Goal: Task Accomplishment & Management: Complete application form

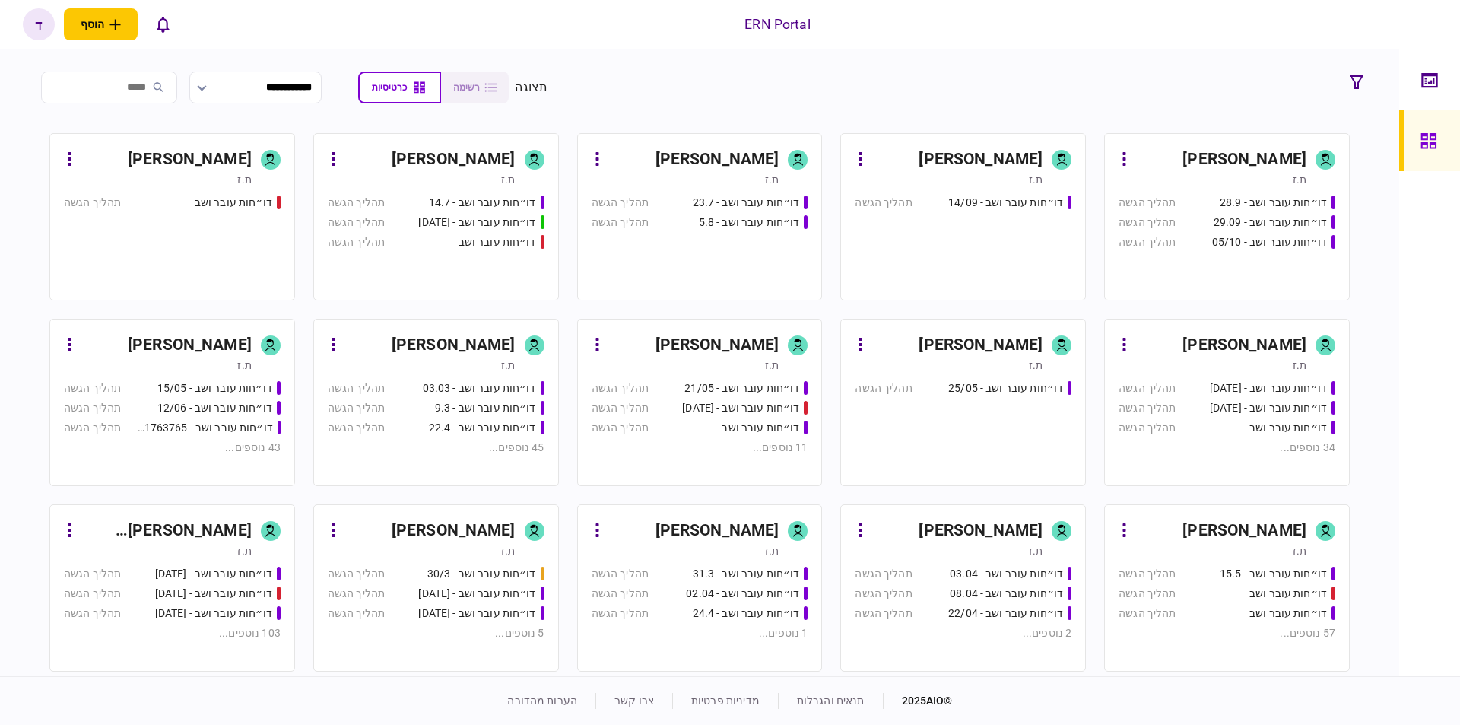
click at [1219, 360] on div "ת.ז" at bounding box center [1213, 364] width 188 height 15
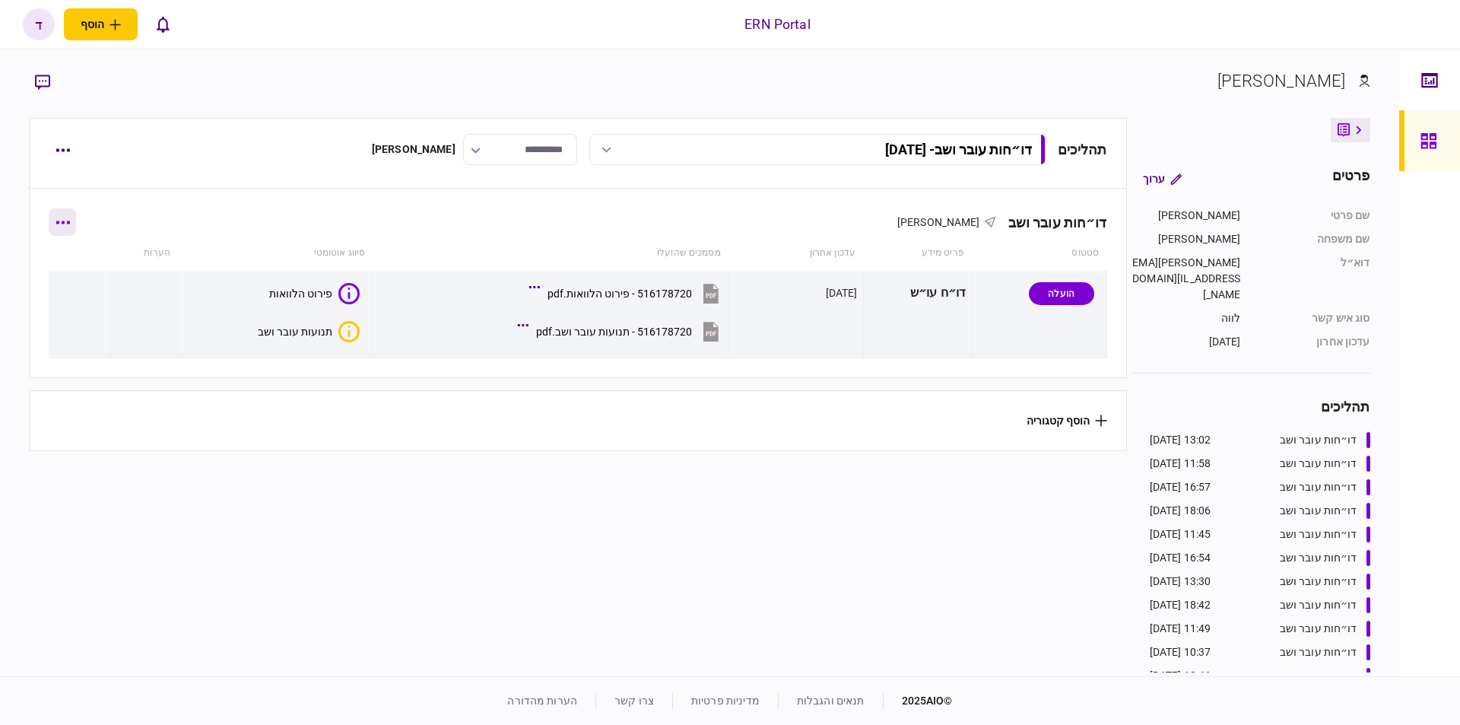
click at [75, 232] on button "button" at bounding box center [62, 221] width 27 height 27
click at [316, 504] on div at bounding box center [730, 362] width 1460 height 725
click at [65, 209] on button "button" at bounding box center [62, 221] width 27 height 27
click at [273, 464] on div at bounding box center [730, 362] width 1460 height 725
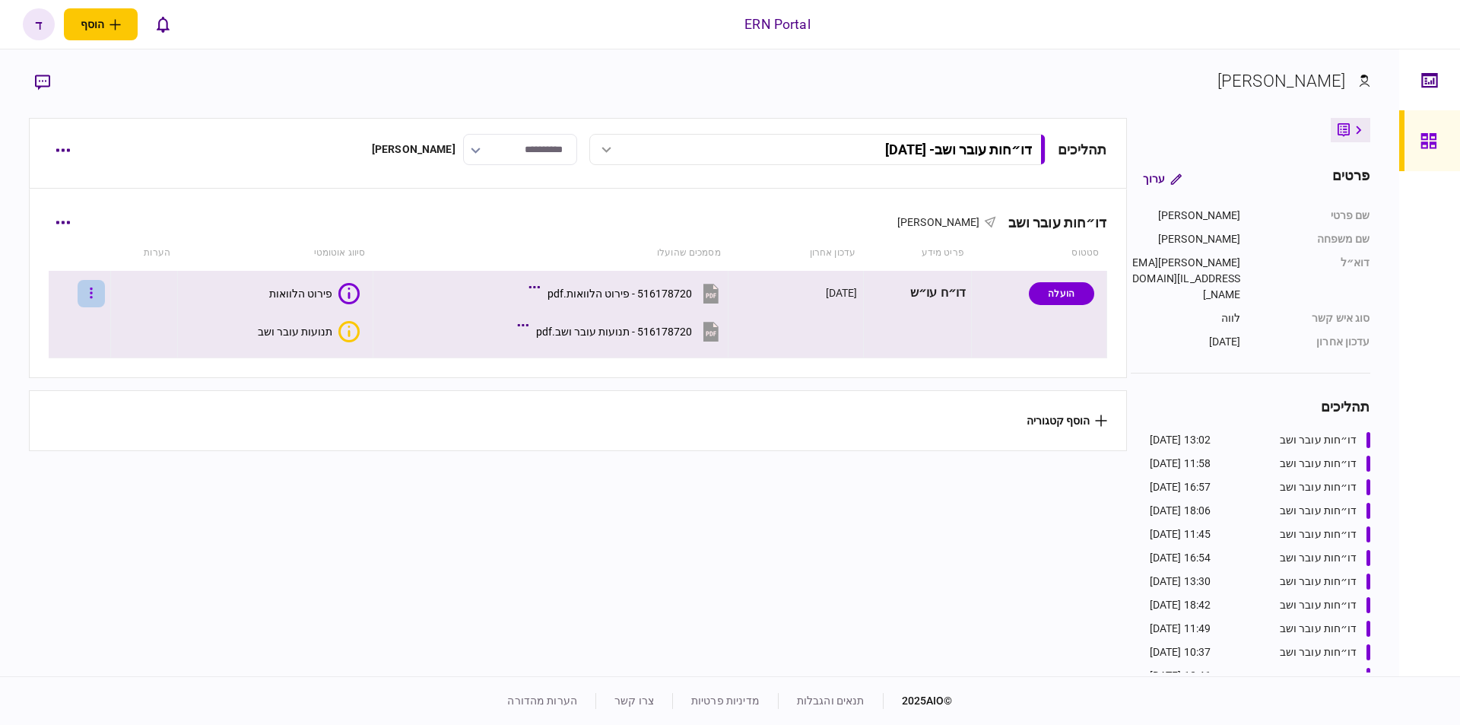
click at [98, 290] on button "button" at bounding box center [91, 293] width 27 height 27
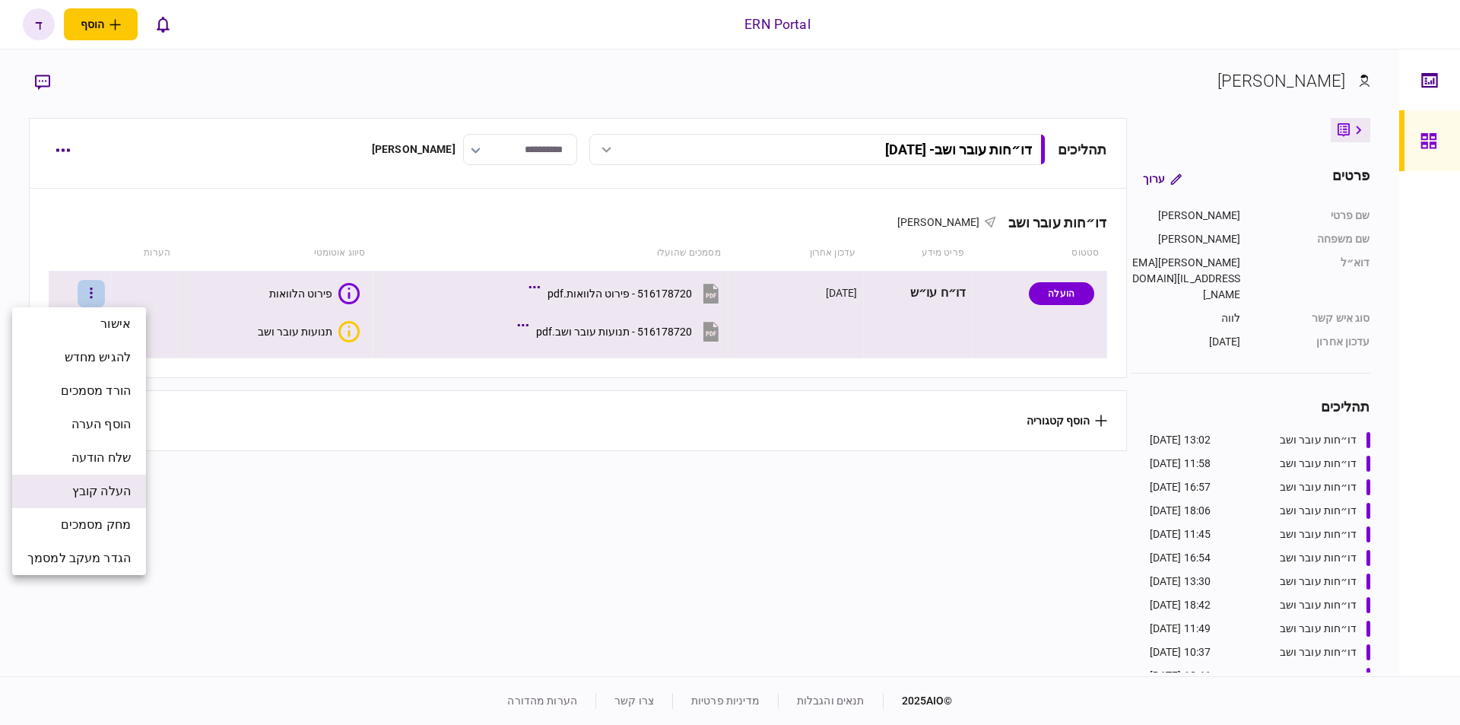
click at [116, 490] on span "העלה קובץ" at bounding box center [101, 491] width 59 height 18
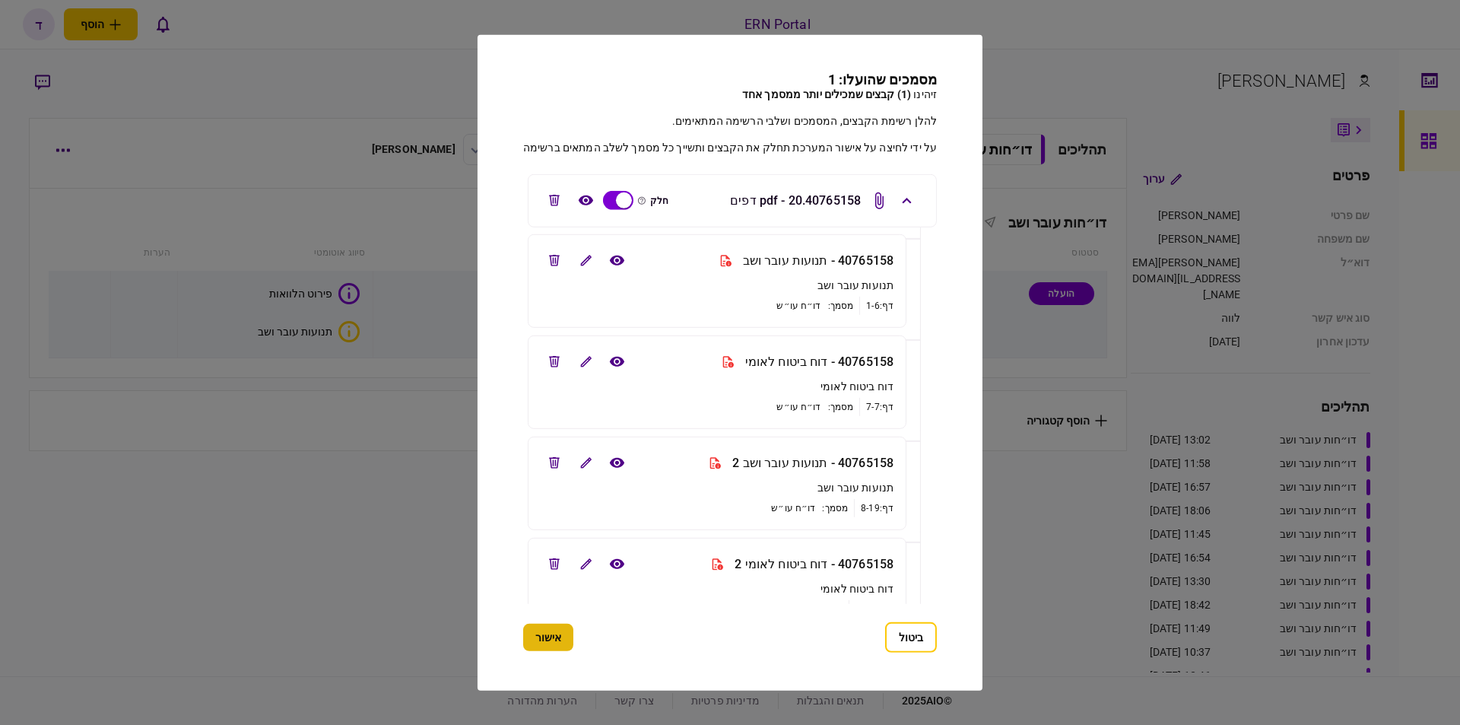
click at [558, 643] on button "אישור" at bounding box center [548, 637] width 50 height 27
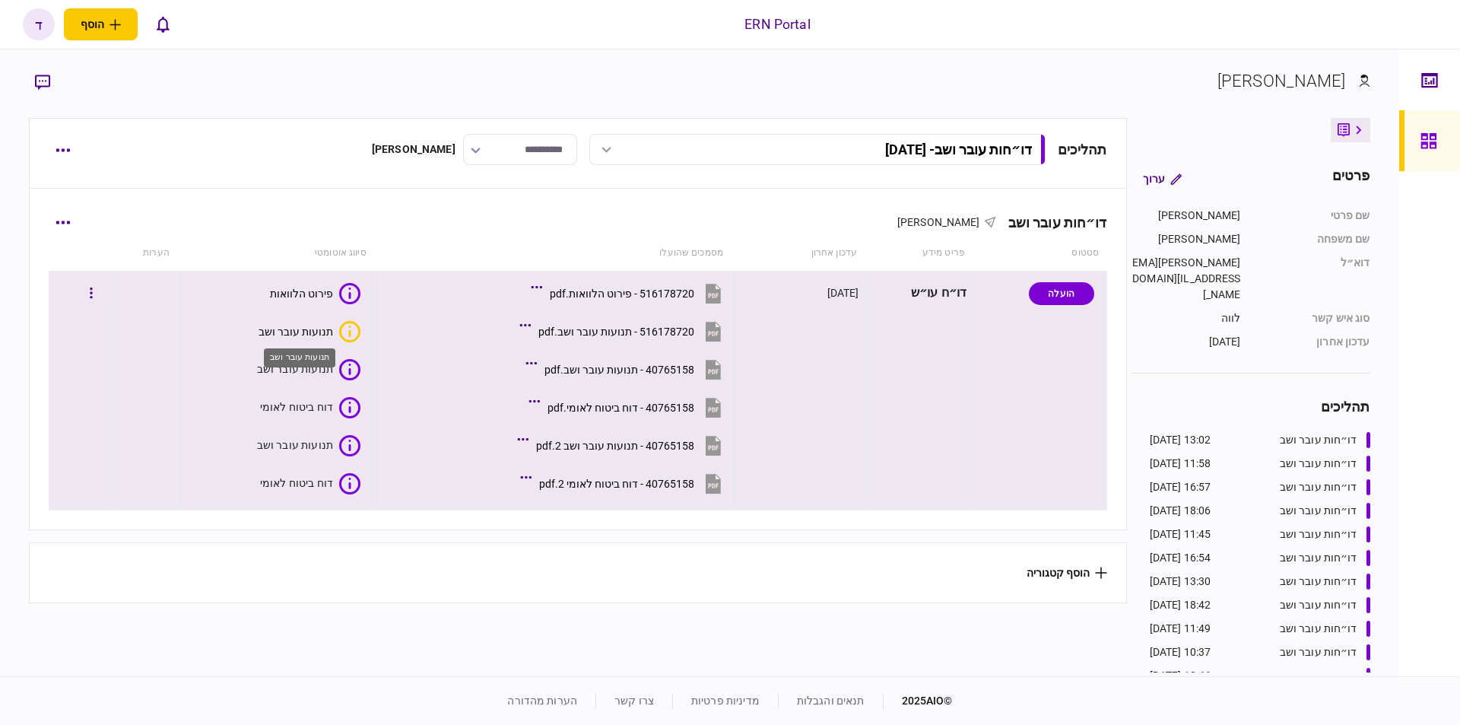
click at [312, 326] on div "תנועות עובר ושב" at bounding box center [296, 332] width 75 height 12
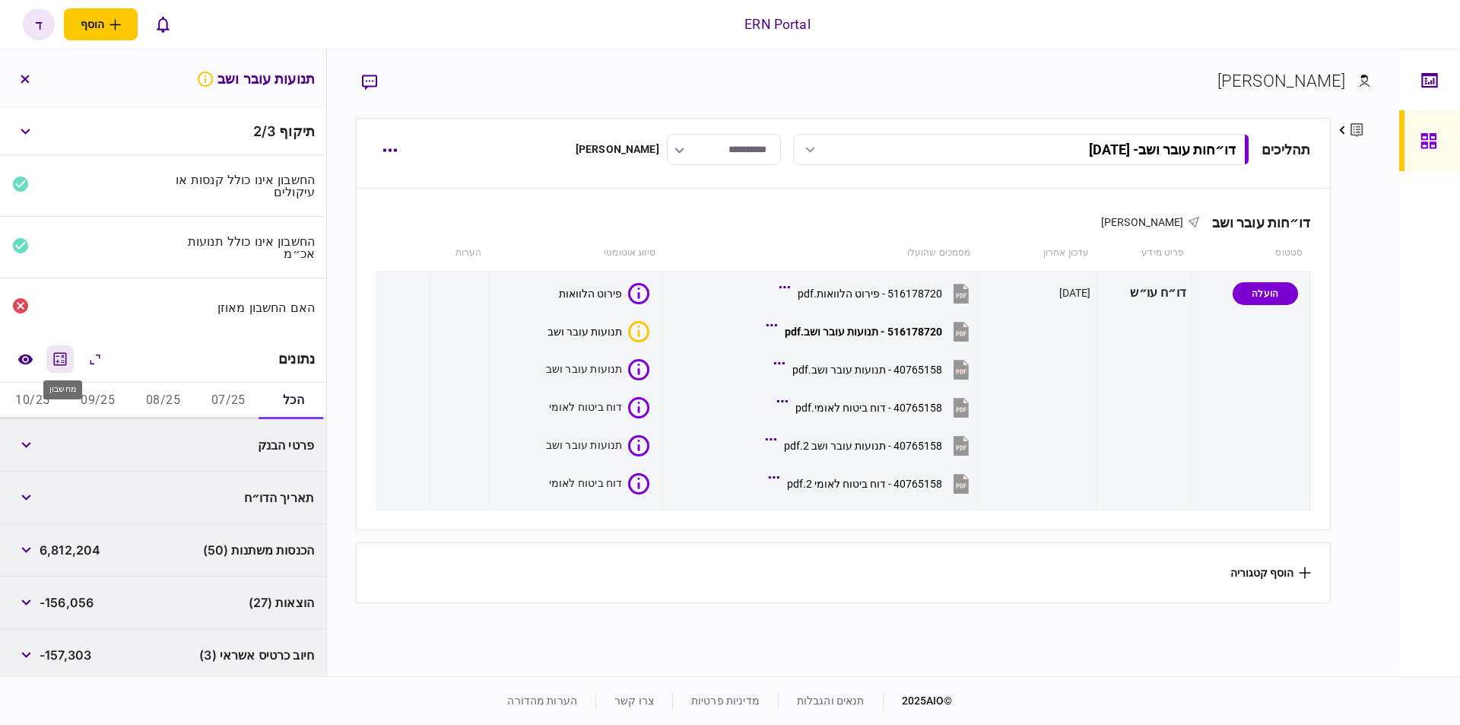
click at [53, 351] on button "מחשבון" at bounding box center [59, 358] width 27 height 27
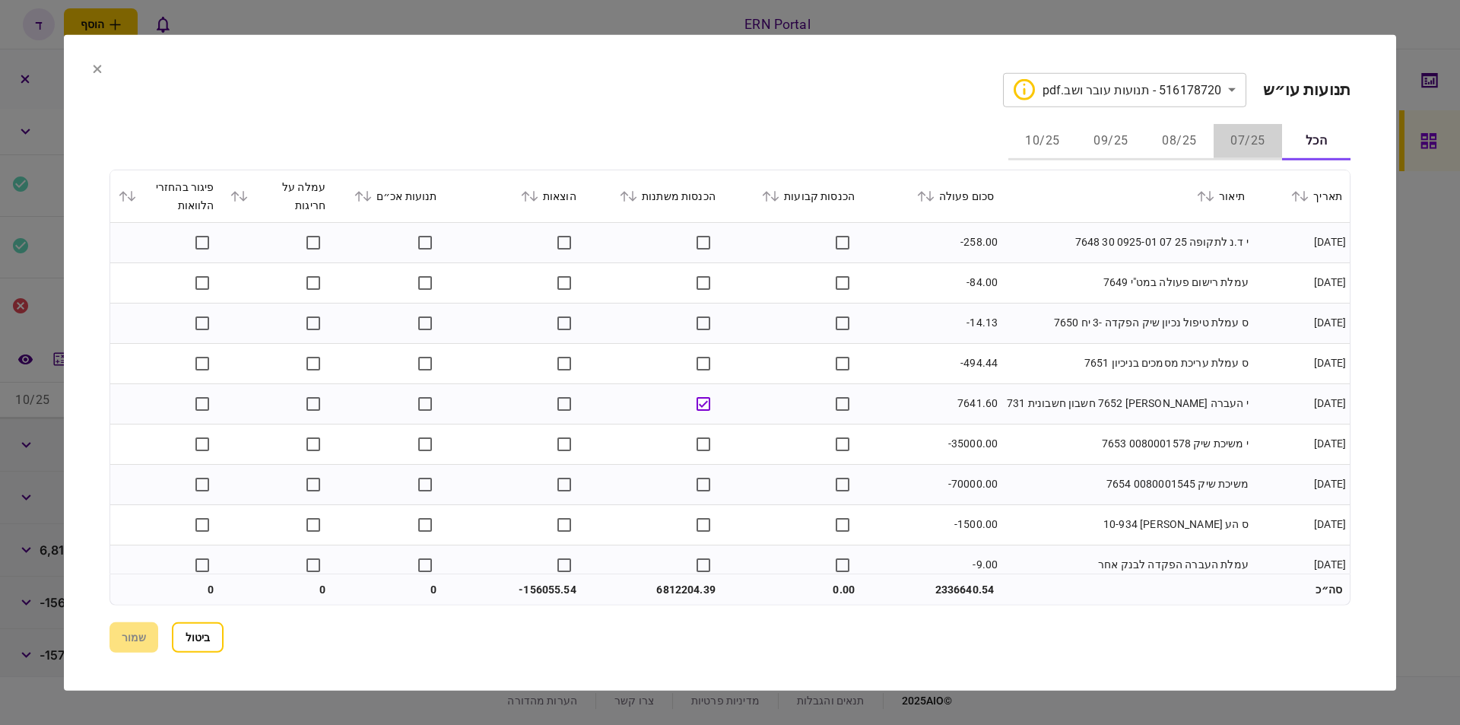
click at [1250, 134] on button "07/25" at bounding box center [1248, 141] width 68 height 37
click at [1167, 138] on button "08/25" at bounding box center [1179, 141] width 68 height 37
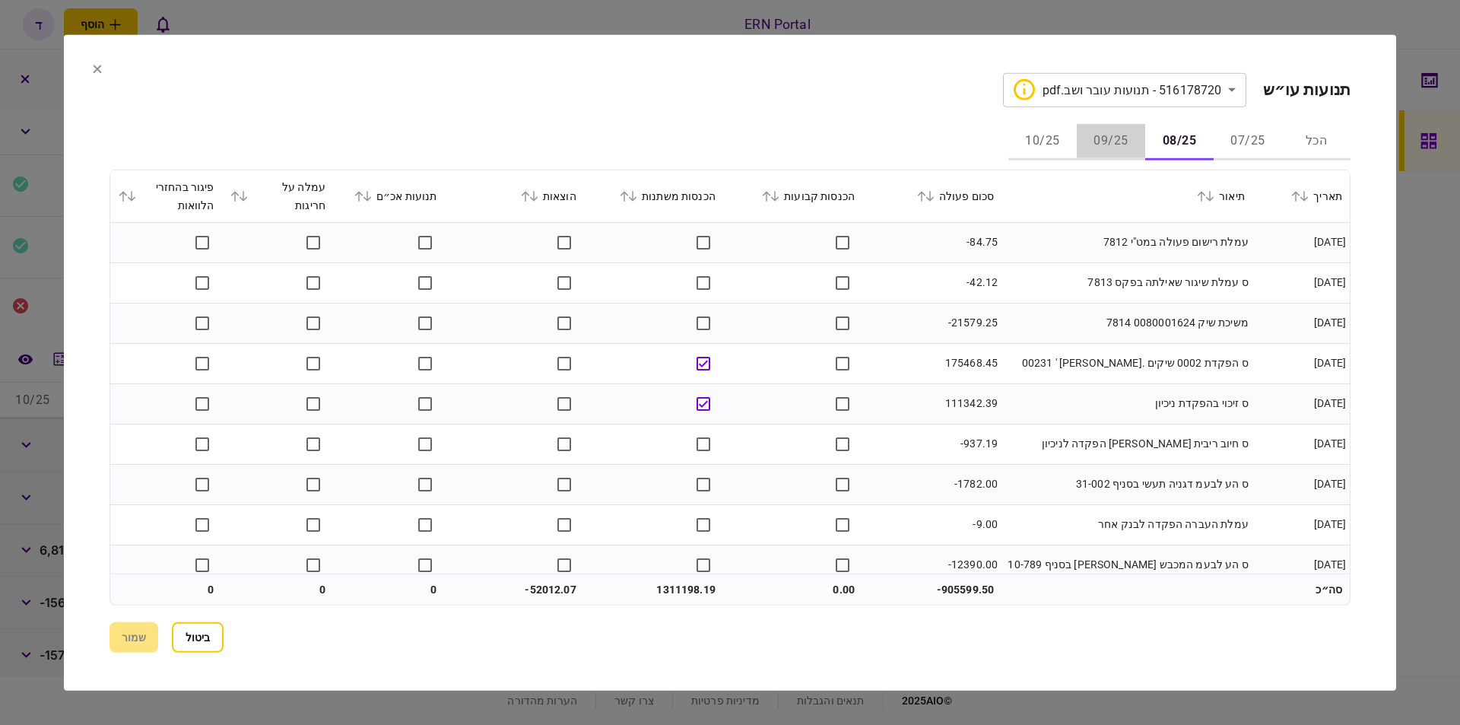
click at [1129, 140] on button "09/25" at bounding box center [1111, 141] width 68 height 37
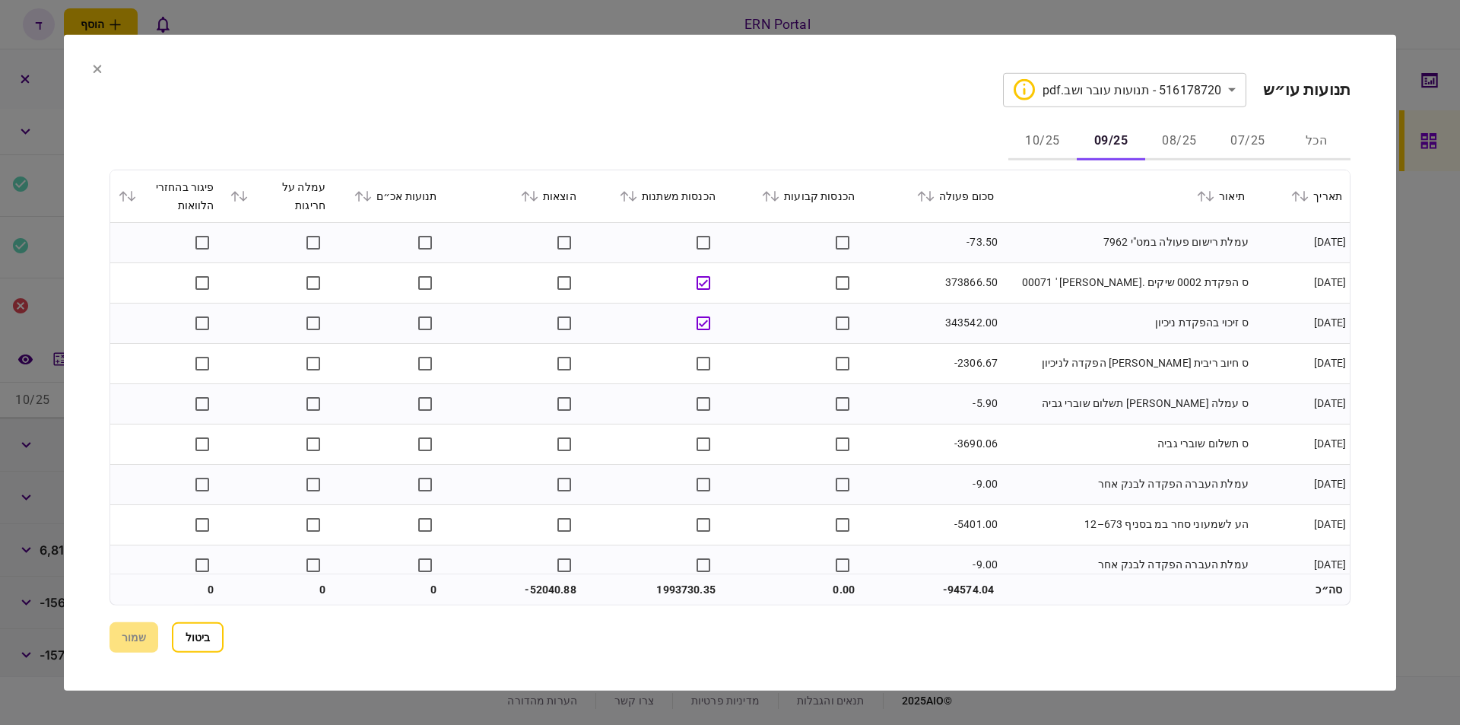
click at [1043, 130] on button "10/25" at bounding box center [1043, 141] width 68 height 37
